Goal: Transaction & Acquisition: Purchase product/service

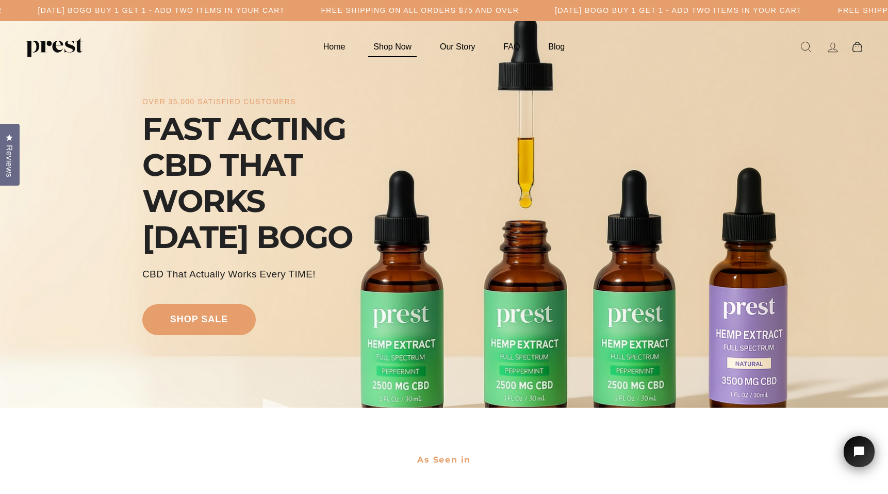
click at [399, 47] on link "Shop Now" at bounding box center [393, 47] width 64 height 20
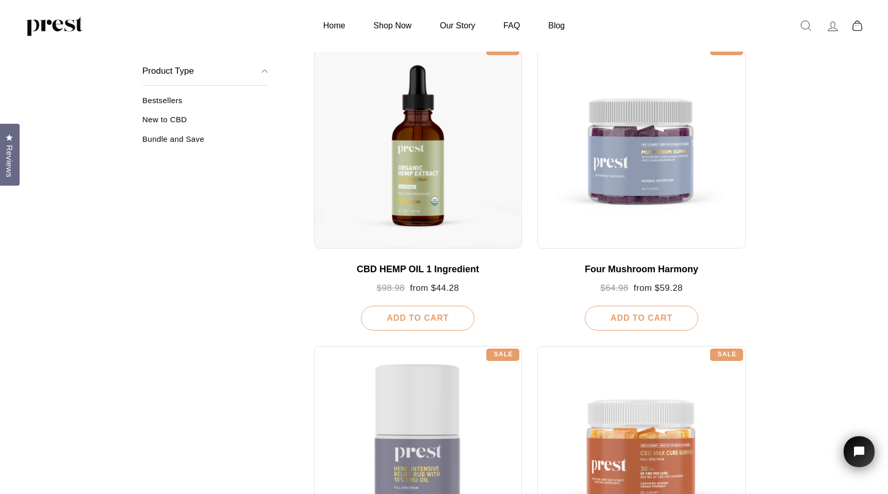
scroll to position [427, 0]
